Goal: Ask a question: Seek information or help from site administrators or community

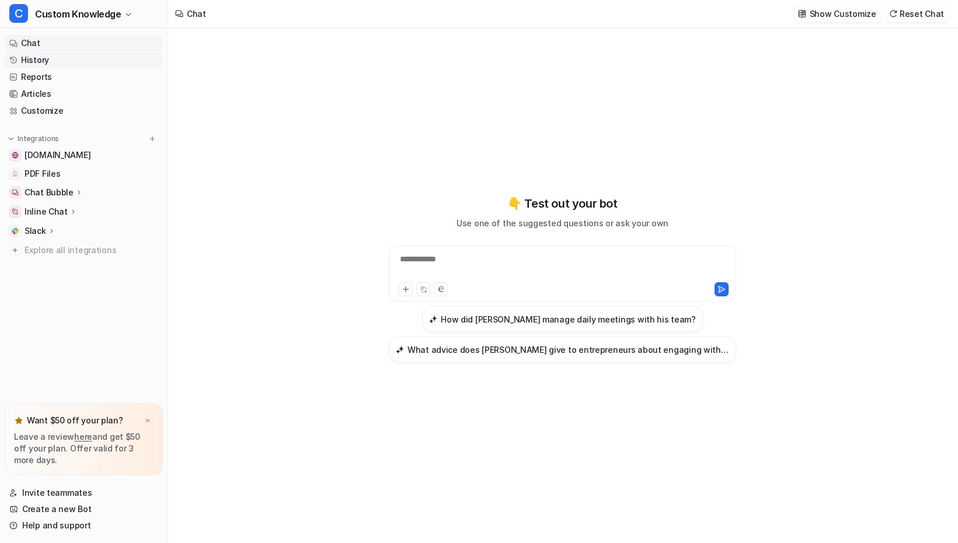
click at [41, 62] on link "History" at bounding box center [84, 60] width 158 height 16
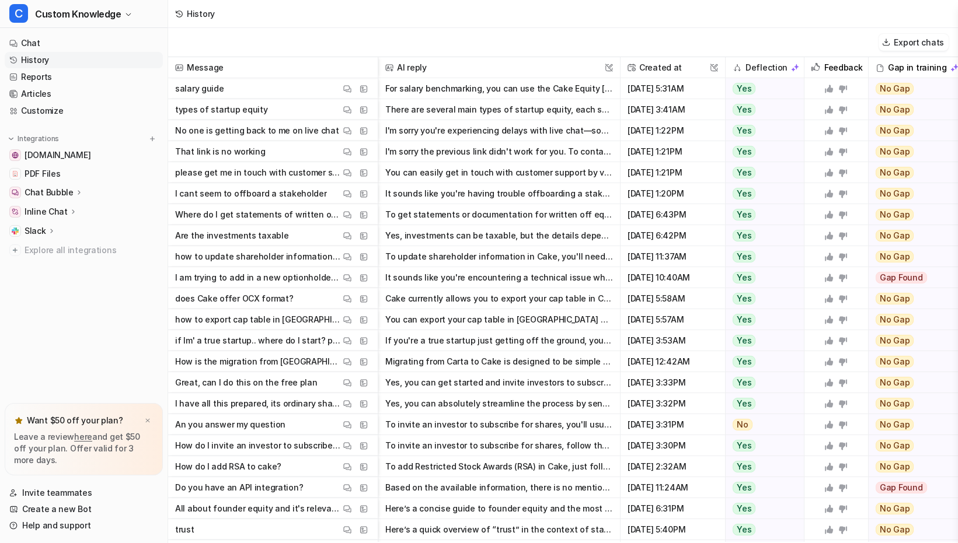
click at [469, 82] on button "For salary benchmarking, you can use the Cake Equity [equity benchmarking calcu…" at bounding box center [499, 88] width 228 height 21
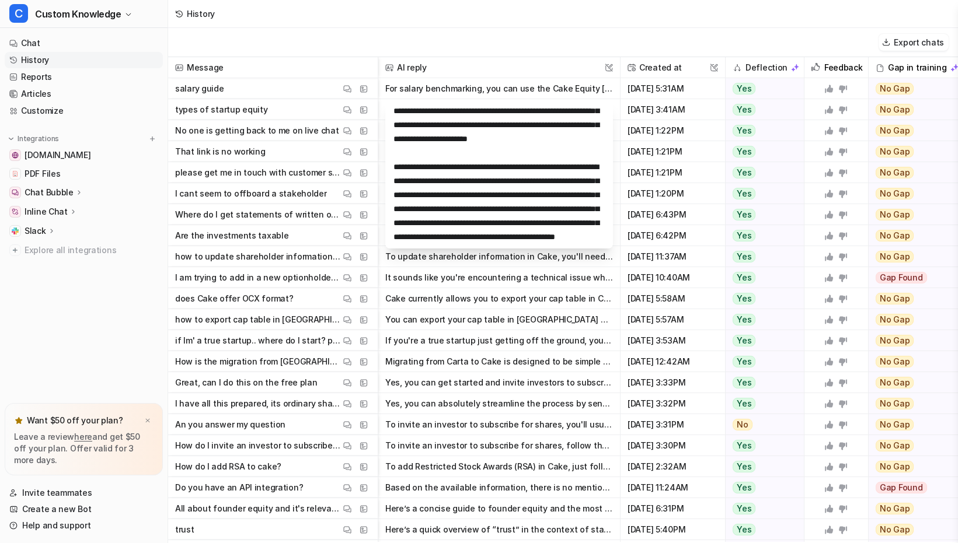
scroll to position [84, 0]
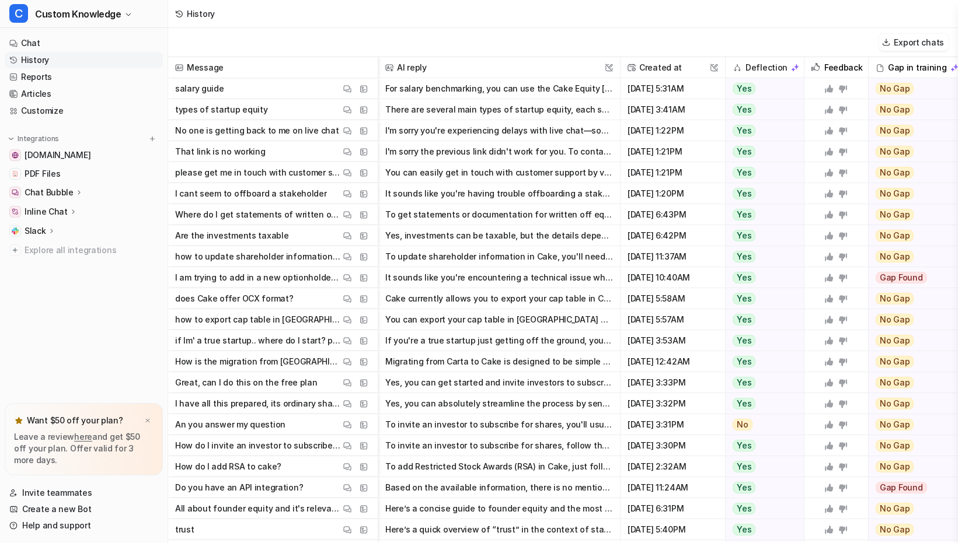
click at [288, 116] on span "types of startup equity View Thread View Sources" at bounding box center [273, 109] width 200 height 21
click at [296, 134] on p "No one is getting back to me on live chat" at bounding box center [257, 130] width 164 height 21
click at [297, 133] on p "No one is getting back to me on live chat" at bounding box center [257, 130] width 164 height 21
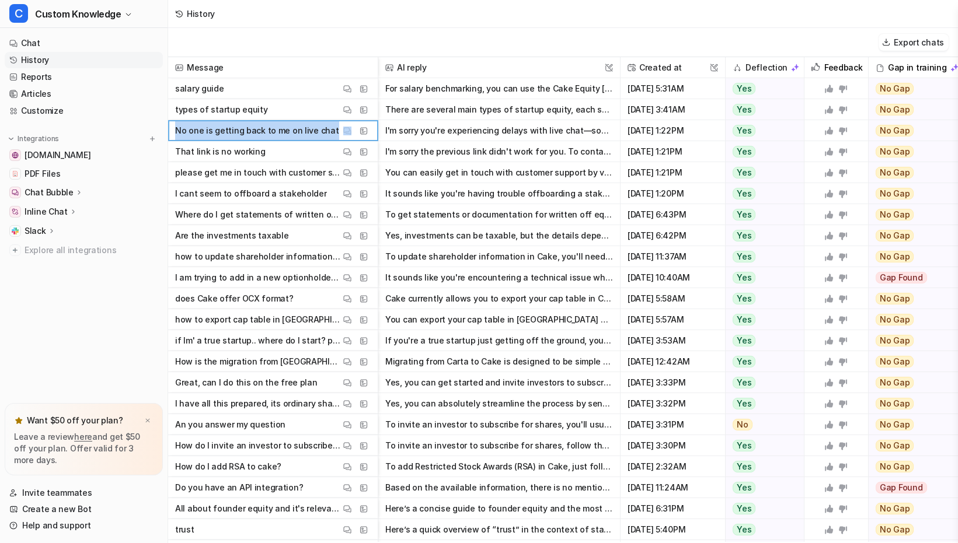
click at [297, 133] on p "No one is getting back to me on live chat" at bounding box center [257, 130] width 164 height 21
click at [424, 133] on button "I'm sorry you're experiencing delays with live chat—sometimes response times ca…" at bounding box center [499, 130] width 228 height 21
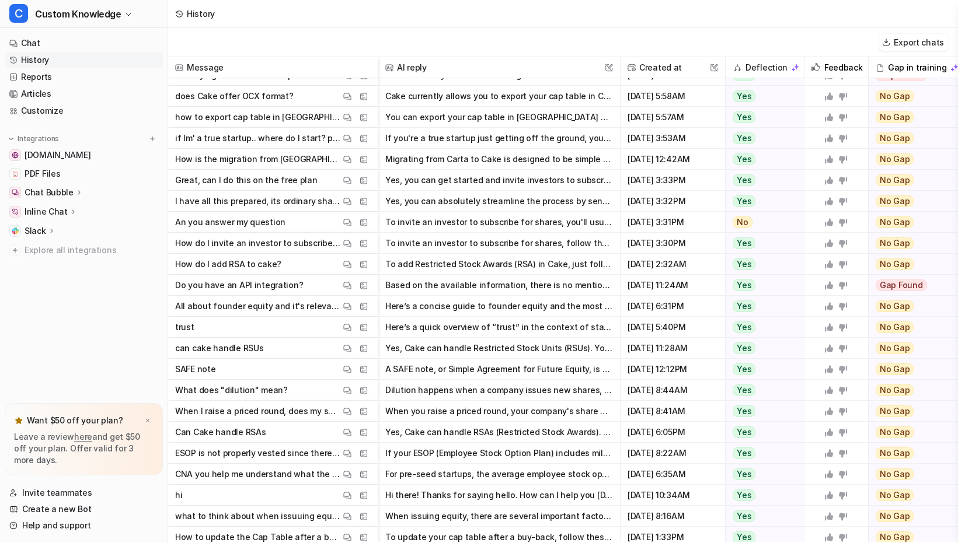
scroll to position [0, 0]
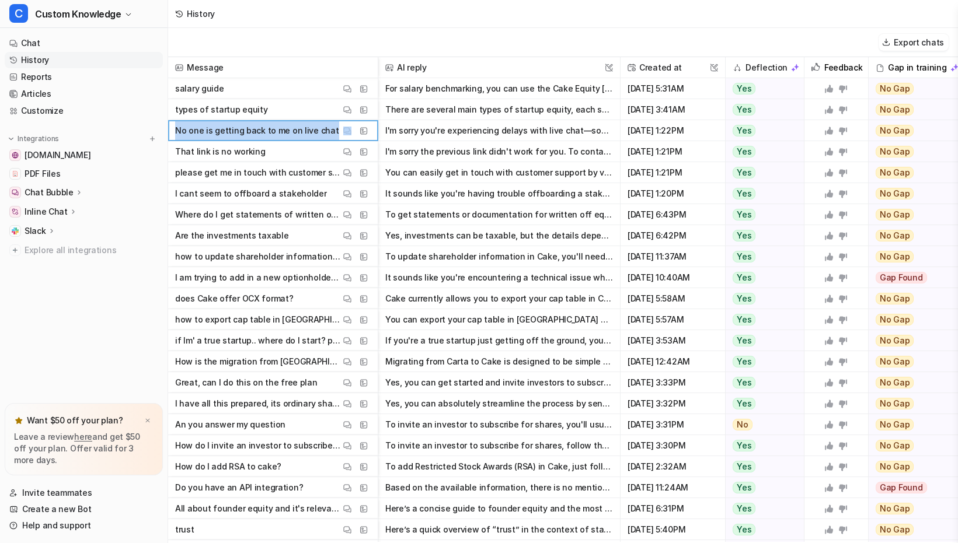
click at [82, 435] on link "here" at bounding box center [83, 437] width 18 height 10
click at [468, 210] on button "To get statements or documentation for written off equities: - You should reque…" at bounding box center [499, 214] width 228 height 21
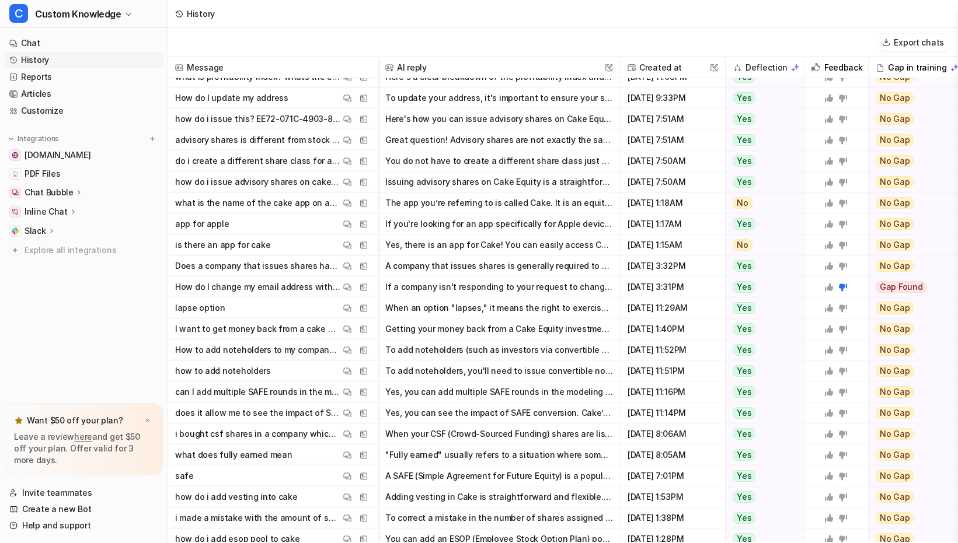
scroll to position [1084, 0]
click at [288, 326] on p "I want to get money back from a cake equity investment" at bounding box center [257, 328] width 165 height 21
click at [419, 334] on button "Getting your money back from a Cake Equity investment typically means either se…" at bounding box center [499, 328] width 228 height 21
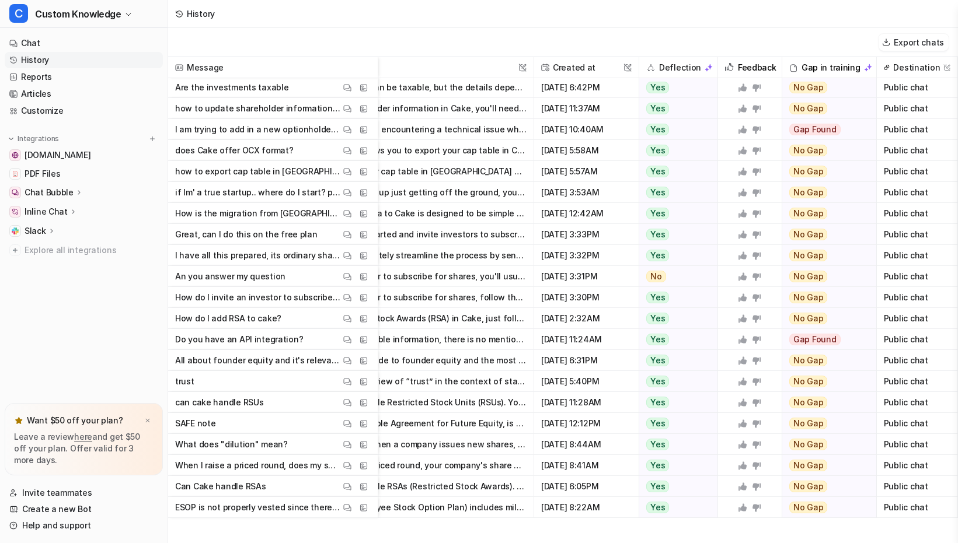
scroll to position [0, 86]
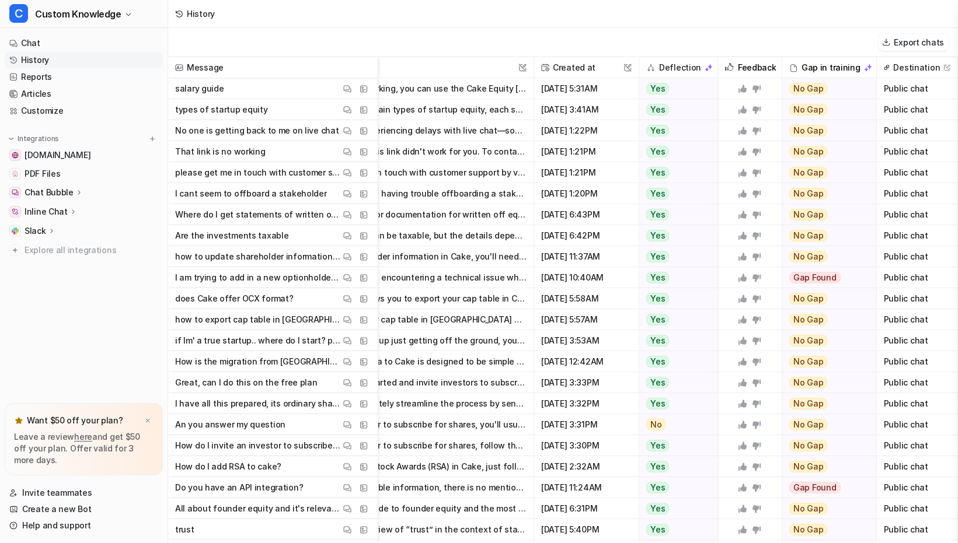
click at [439, 134] on button "I'm sorry you're experiencing delays with live chat—sometimes response times ca…" at bounding box center [413, 130] width 228 height 21
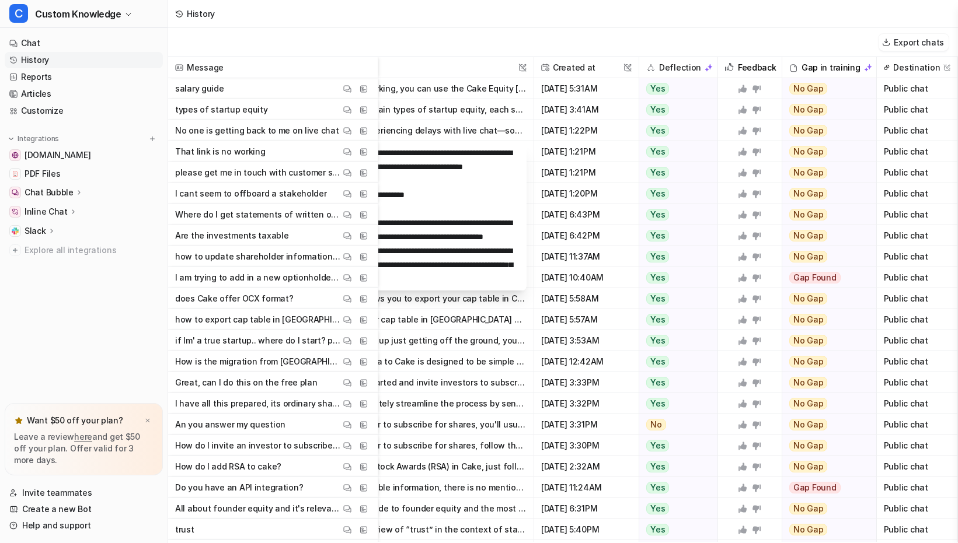
scroll to position [0, 0]
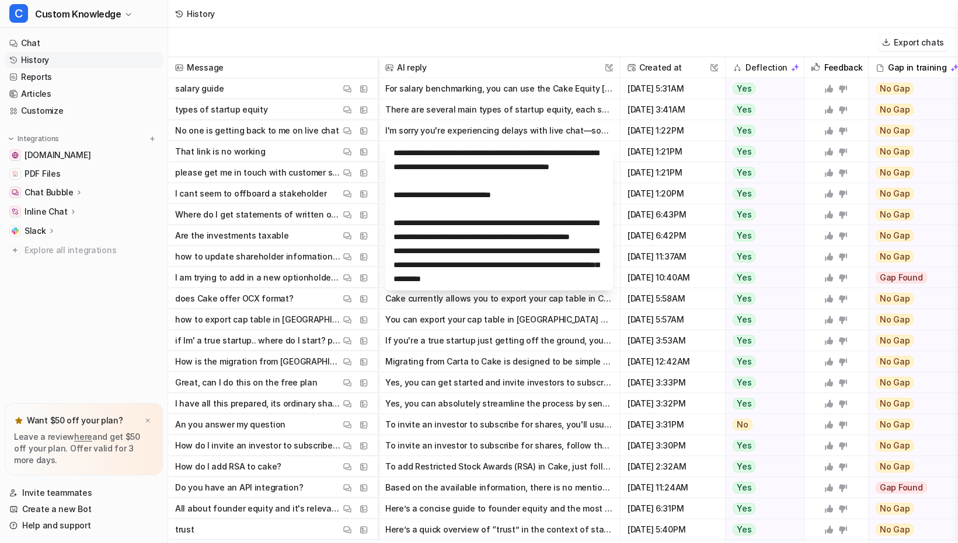
click at [289, 135] on p "No one is getting back to me on live chat" at bounding box center [257, 130] width 164 height 21
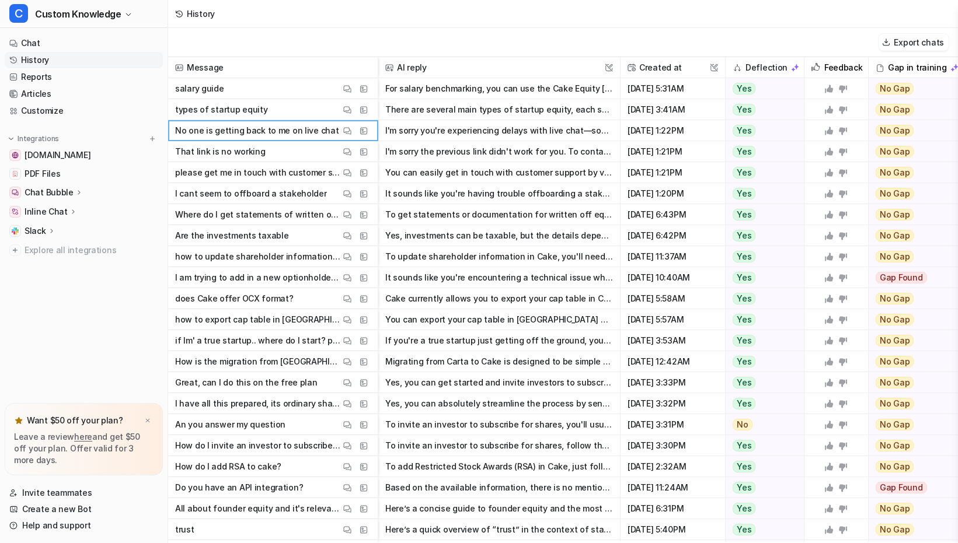
click at [287, 145] on span "That link is no working View Thread View Sources" at bounding box center [273, 151] width 200 height 21
click at [456, 148] on button "I'm sorry the previous link didn't work for you. To contact Cake Equity custome…" at bounding box center [499, 151] width 228 height 21
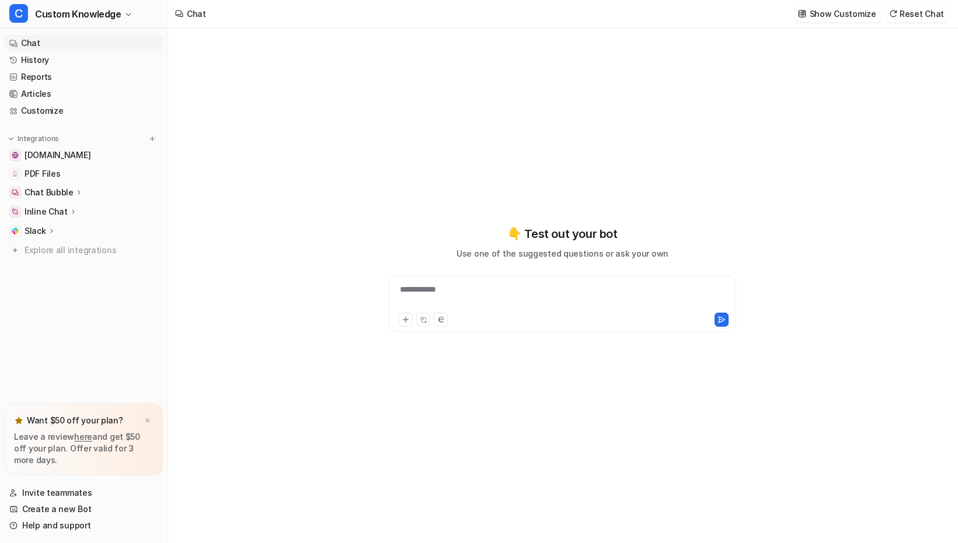
click at [111, 36] on link "Chat" at bounding box center [84, 43] width 158 height 16
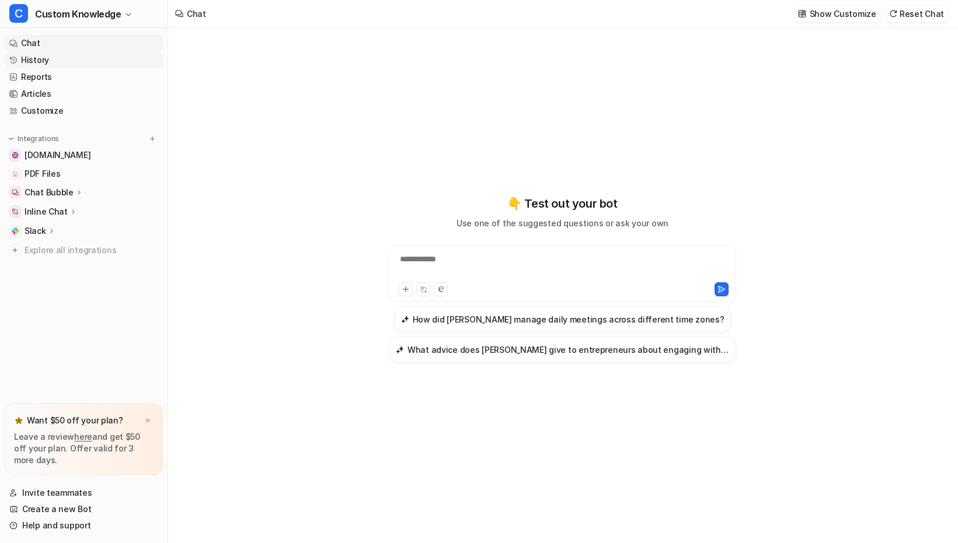
click at [107, 52] on link "History" at bounding box center [84, 60] width 158 height 16
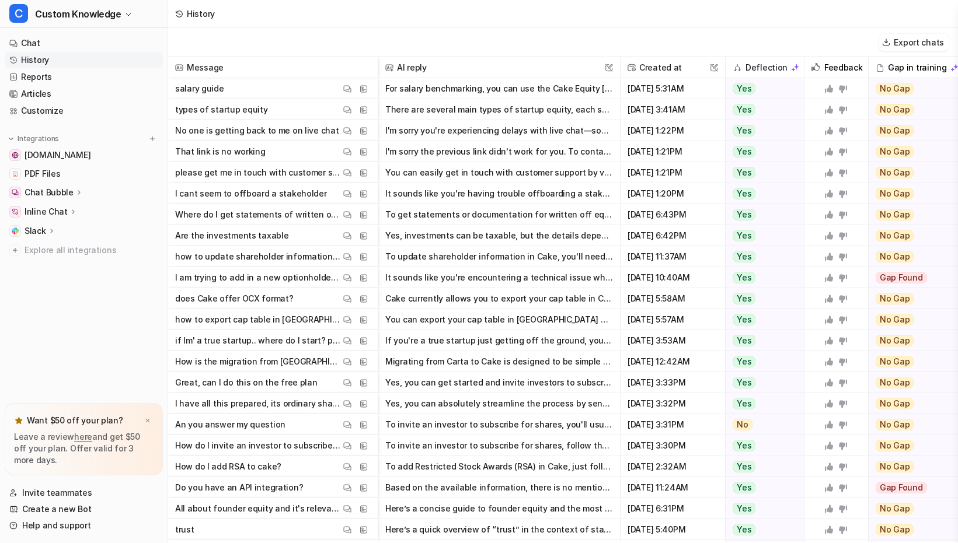
click at [222, 150] on p "That link is no working" at bounding box center [220, 151] width 90 height 21
click at [362, 152] on img at bounding box center [364, 152] width 8 height 9
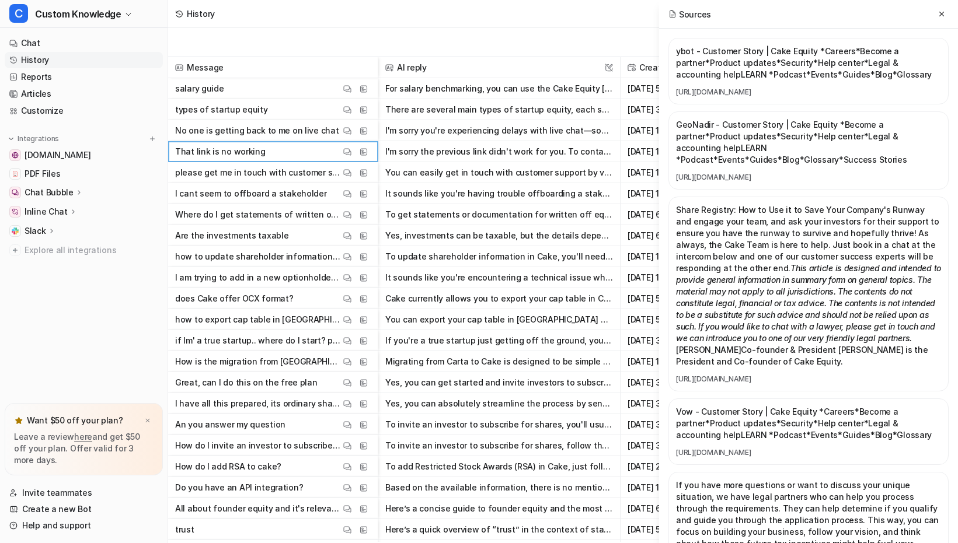
click at [770, 177] on link "https://www.cakeequity.com/stories/geonadir" at bounding box center [808, 177] width 265 height 9
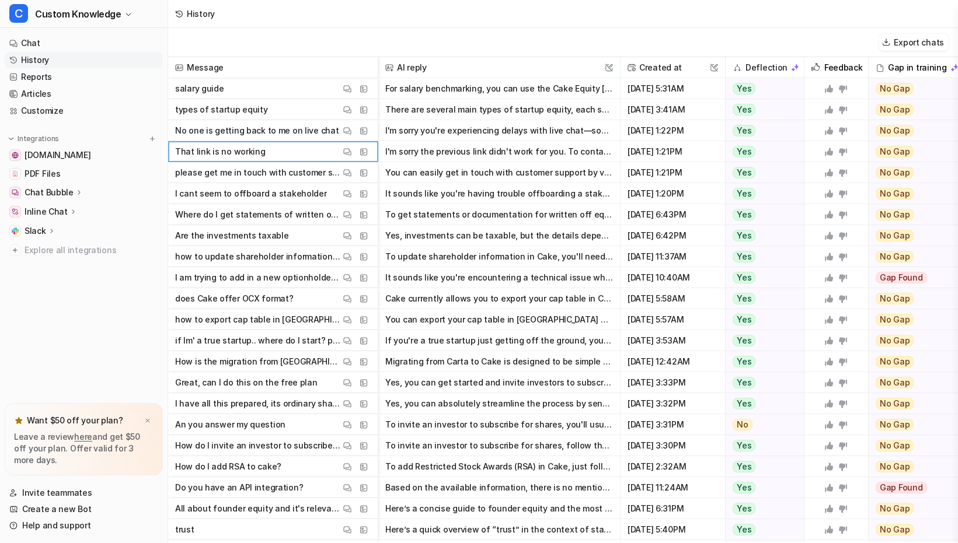
click at [264, 175] on p "please get me in touch with customer support" at bounding box center [257, 172] width 165 height 21
click at [470, 177] on button "You can easily get in touch with customer support by visiting the Cake Equity H…" at bounding box center [499, 172] width 228 height 21
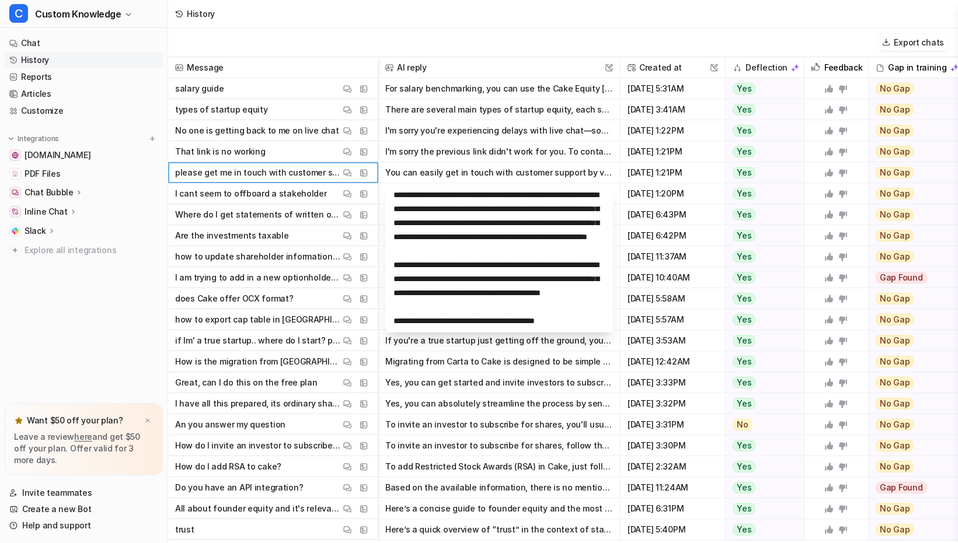
click at [546, 173] on button "You can easily get in touch with customer support by visiting the Cake Equity H…" at bounding box center [499, 172] width 228 height 21
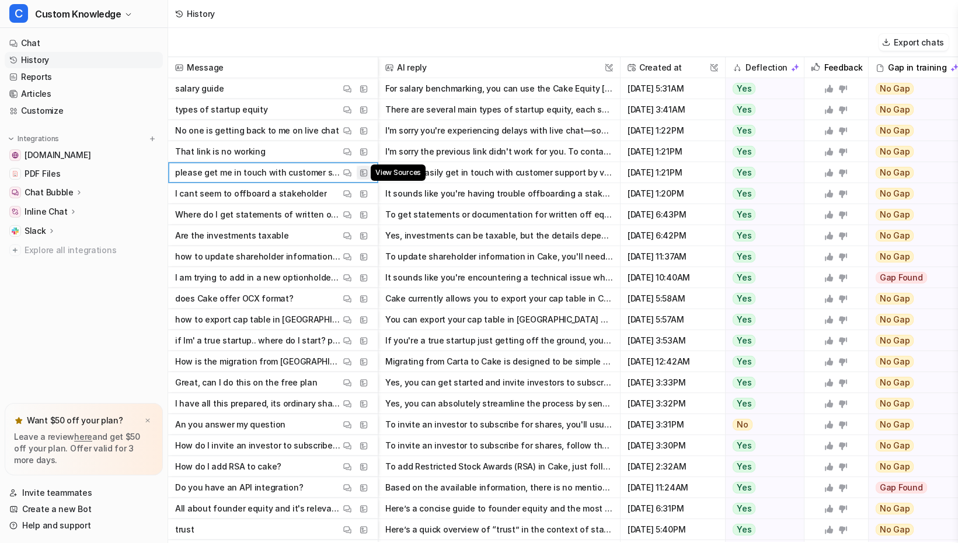
click at [362, 174] on img at bounding box center [364, 173] width 8 height 9
click at [348, 169] on img at bounding box center [347, 173] width 8 height 9
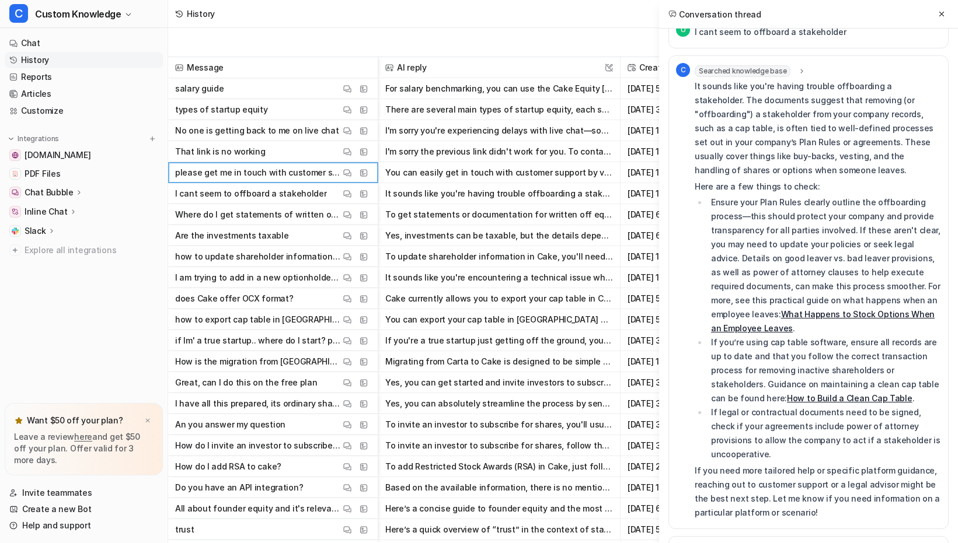
scroll to position [24, 0]
click at [476, 169] on button "You can easily get in touch with customer support by visiting the Cake Equity H…" at bounding box center [499, 172] width 228 height 21
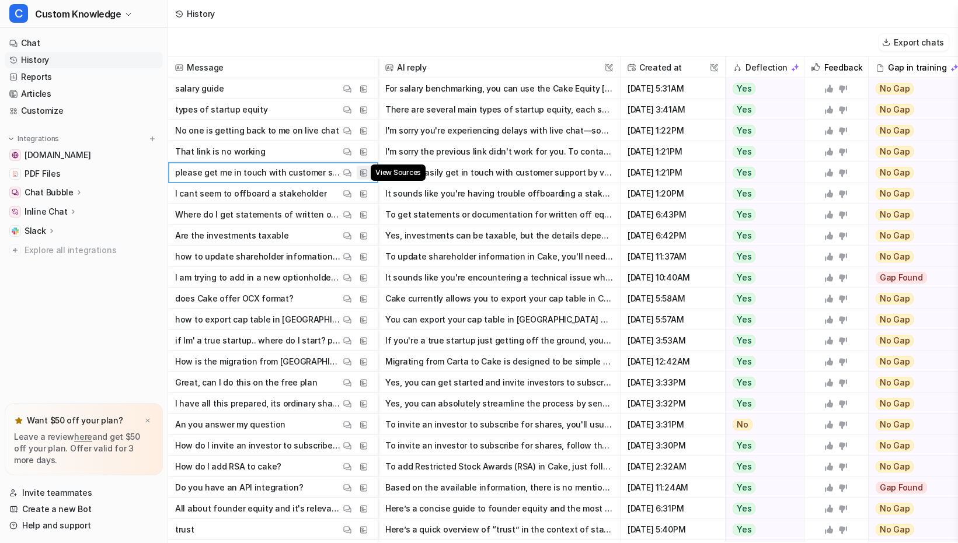
click at [362, 176] on img at bounding box center [364, 173] width 8 height 9
click at [349, 173] on img at bounding box center [347, 173] width 8 height 9
click at [365, 176] on img at bounding box center [364, 173] width 8 height 9
click at [451, 173] on button "You can easily get in touch with customer support by visiting the Cake Equity H…" at bounding box center [499, 172] width 228 height 21
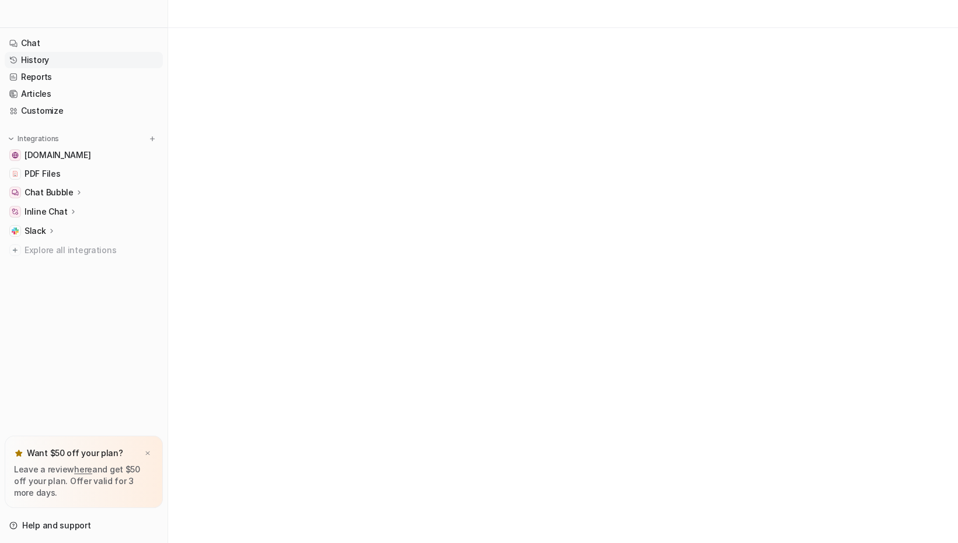
click at [69, 58] on link "History" at bounding box center [84, 60] width 158 height 16
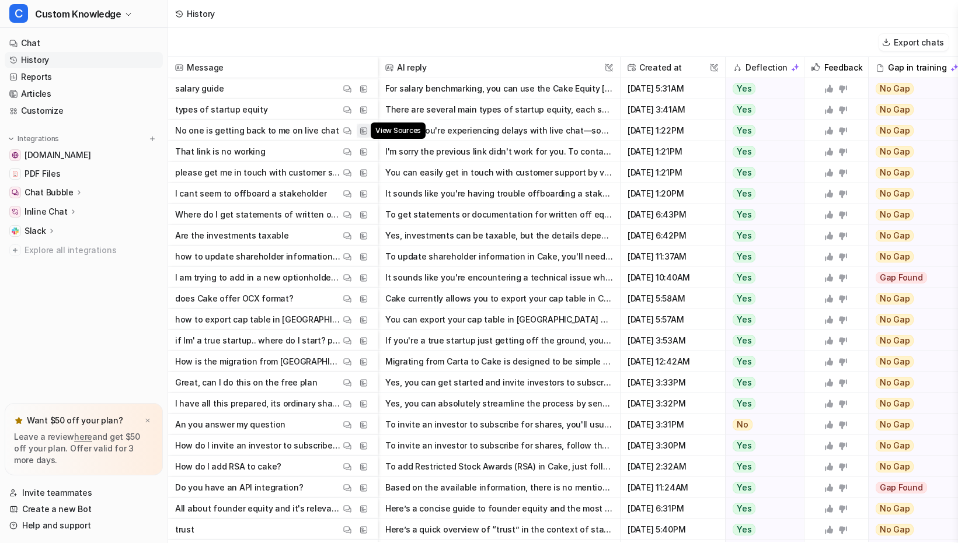
click at [365, 131] on img at bounding box center [364, 131] width 8 height 9
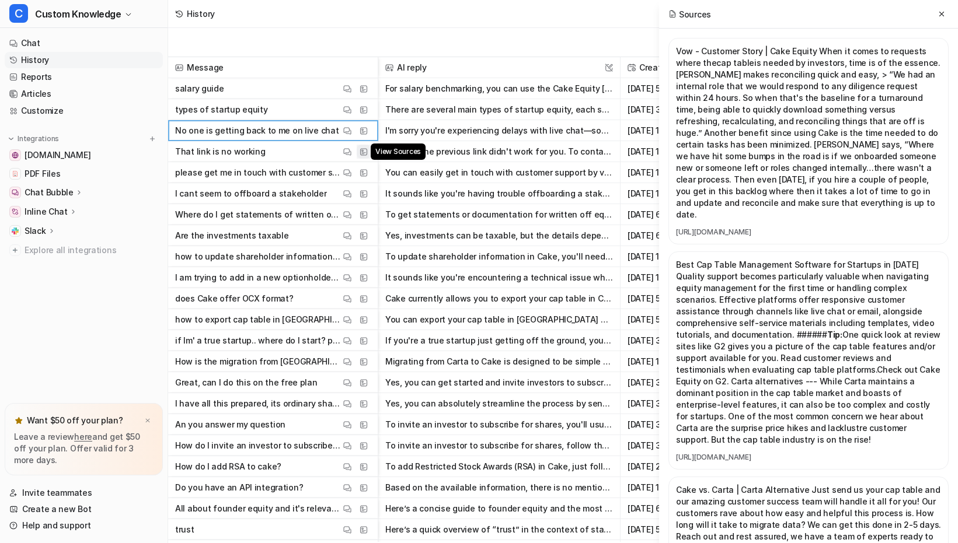
click at [363, 153] on img at bounding box center [364, 152] width 8 height 9
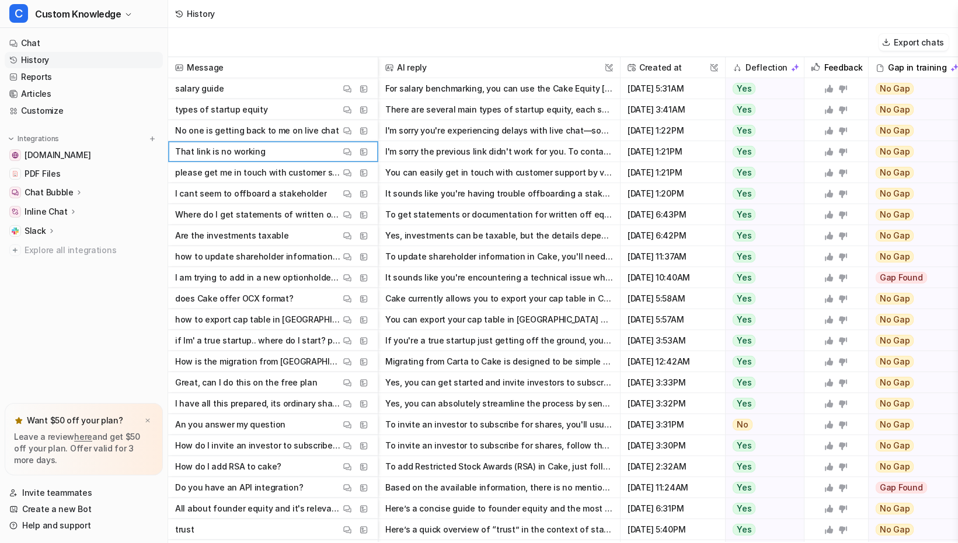
click at [459, 156] on button "I'm sorry the previous link didn't work for you. To contact Cake Equity custome…" at bounding box center [499, 151] width 228 height 21
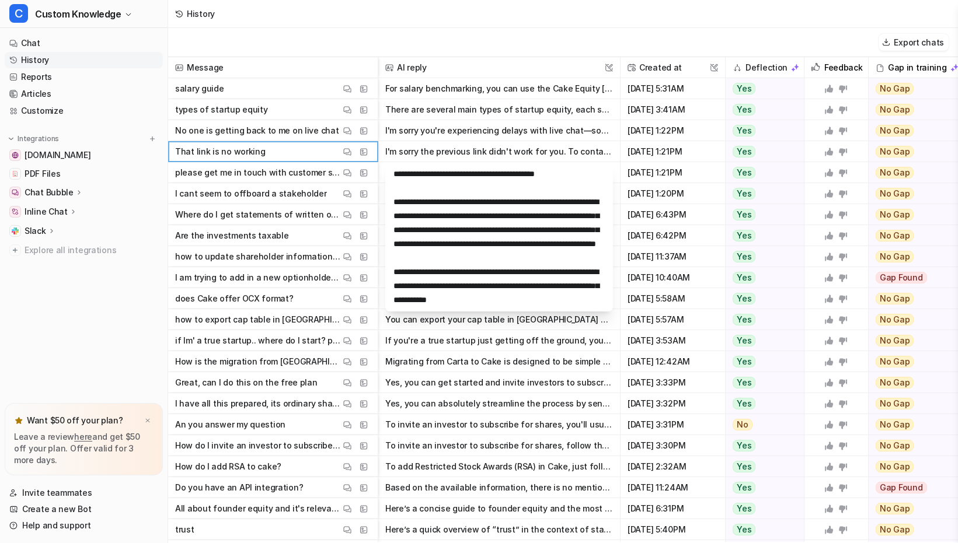
click at [284, 170] on p "please get me in touch with customer support" at bounding box center [257, 172] width 165 height 21
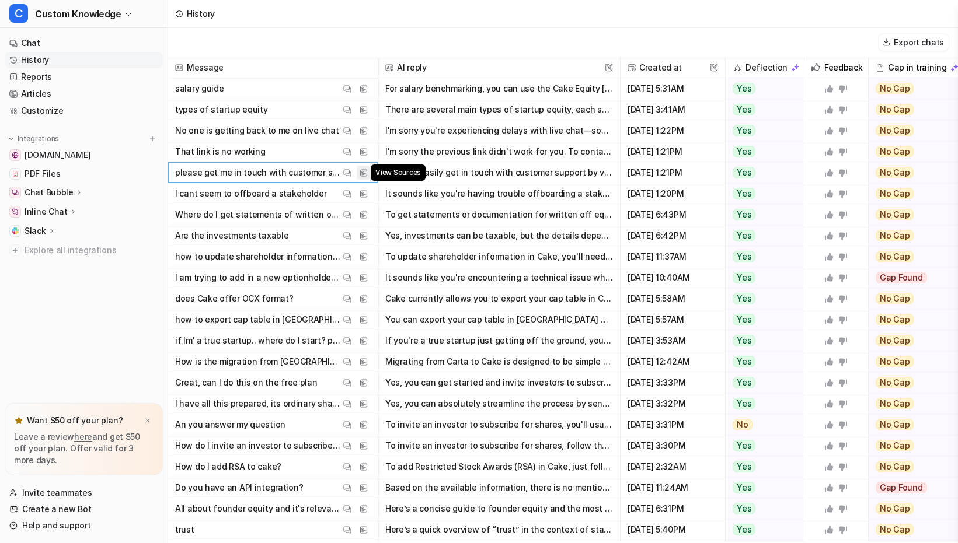
click at [365, 176] on img at bounding box center [364, 173] width 8 height 9
click at [490, 179] on button "You can easily get in touch with customer support by visiting the Cake Equity H…" at bounding box center [499, 172] width 228 height 21
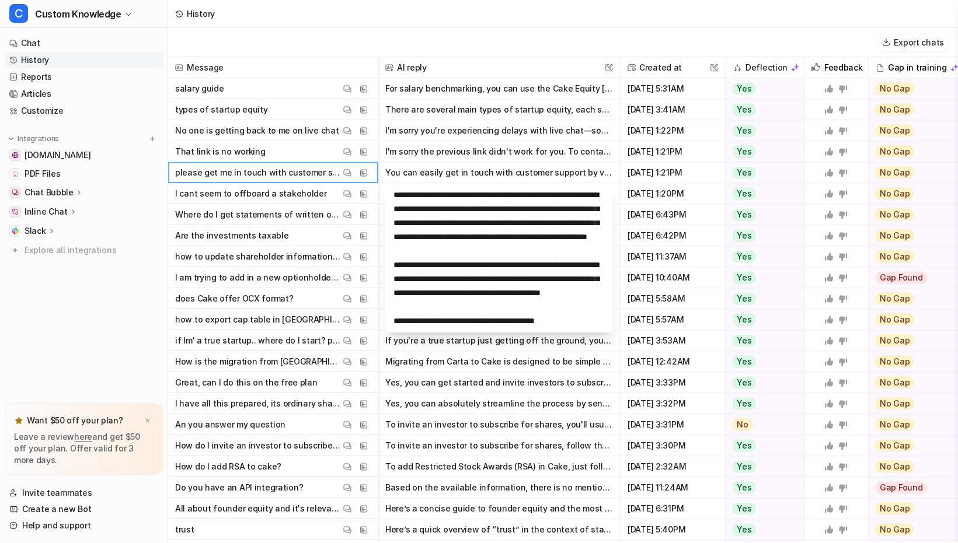
click at [571, 172] on button "You can easily get in touch with customer support by visiting the Cake Equity H…" at bounding box center [499, 172] width 228 height 21
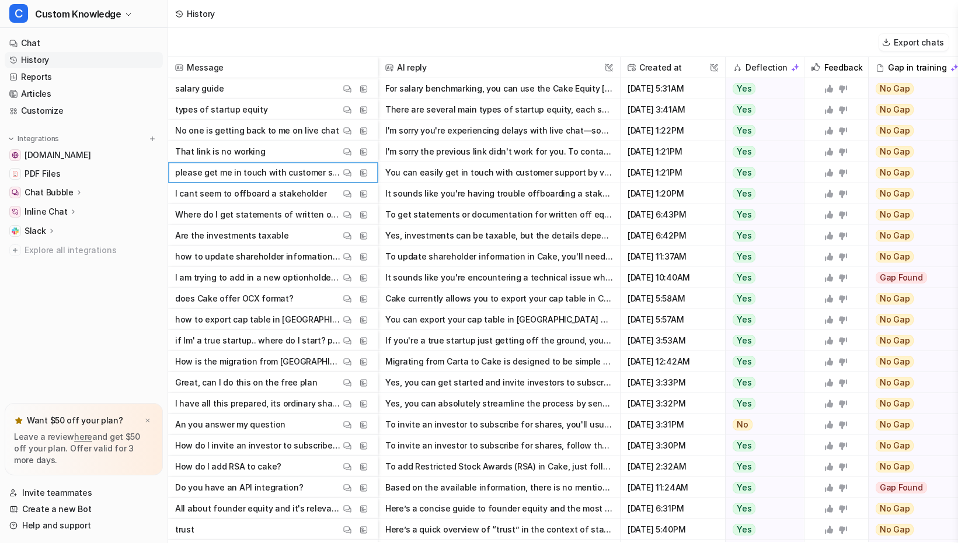
click at [270, 214] on p "Where do I get statements of written off equities" at bounding box center [257, 214] width 165 height 21
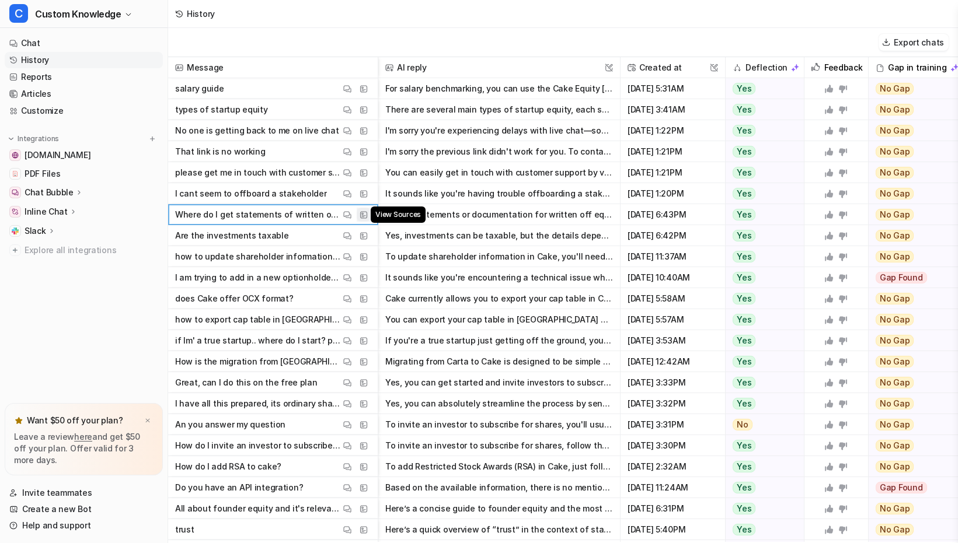
click at [365, 214] on img at bounding box center [364, 215] width 8 height 9
click at [90, 156] on span "[DOMAIN_NAME]" at bounding box center [58, 155] width 66 height 12
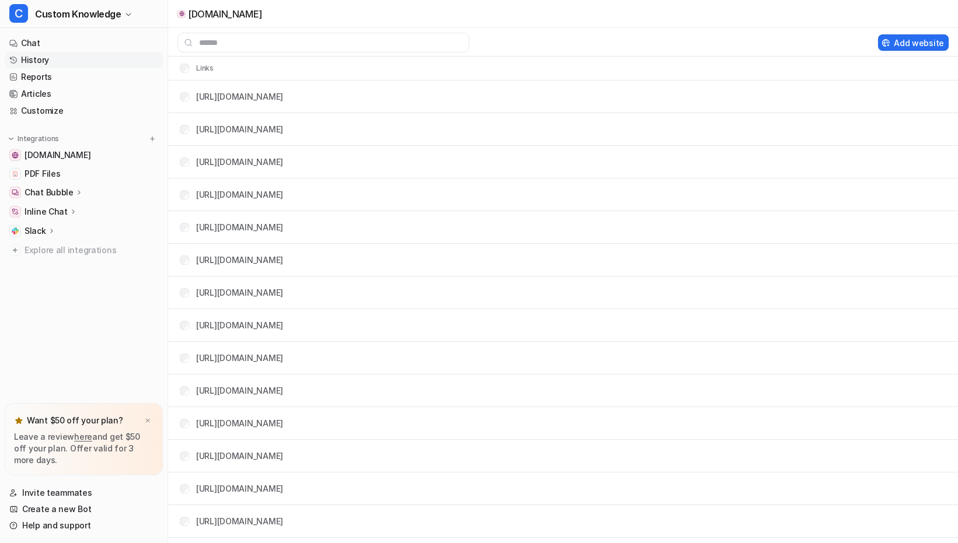
click at [73, 60] on link "History" at bounding box center [84, 60] width 158 height 16
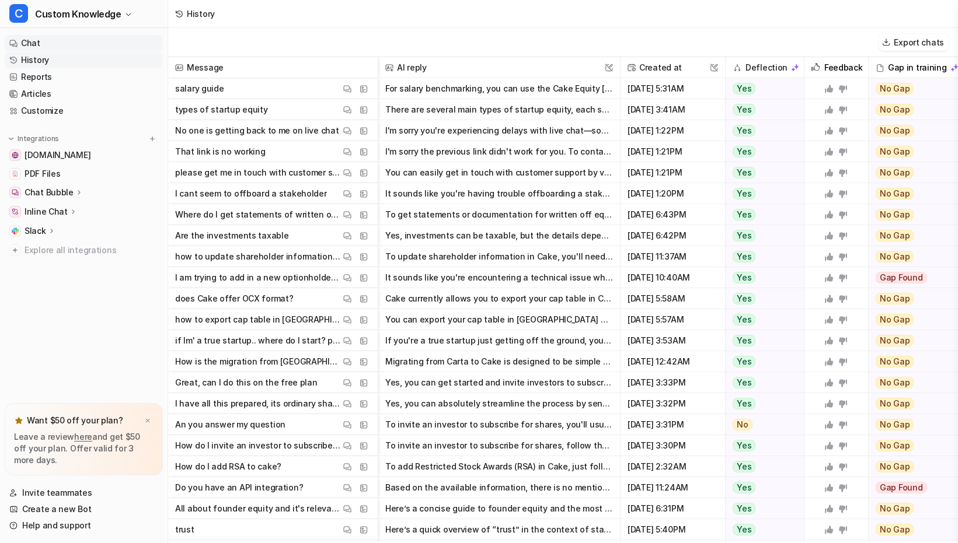
click at [66, 43] on link "Chat" at bounding box center [84, 43] width 158 height 16
